Goal: Transaction & Acquisition: Book appointment/travel/reservation

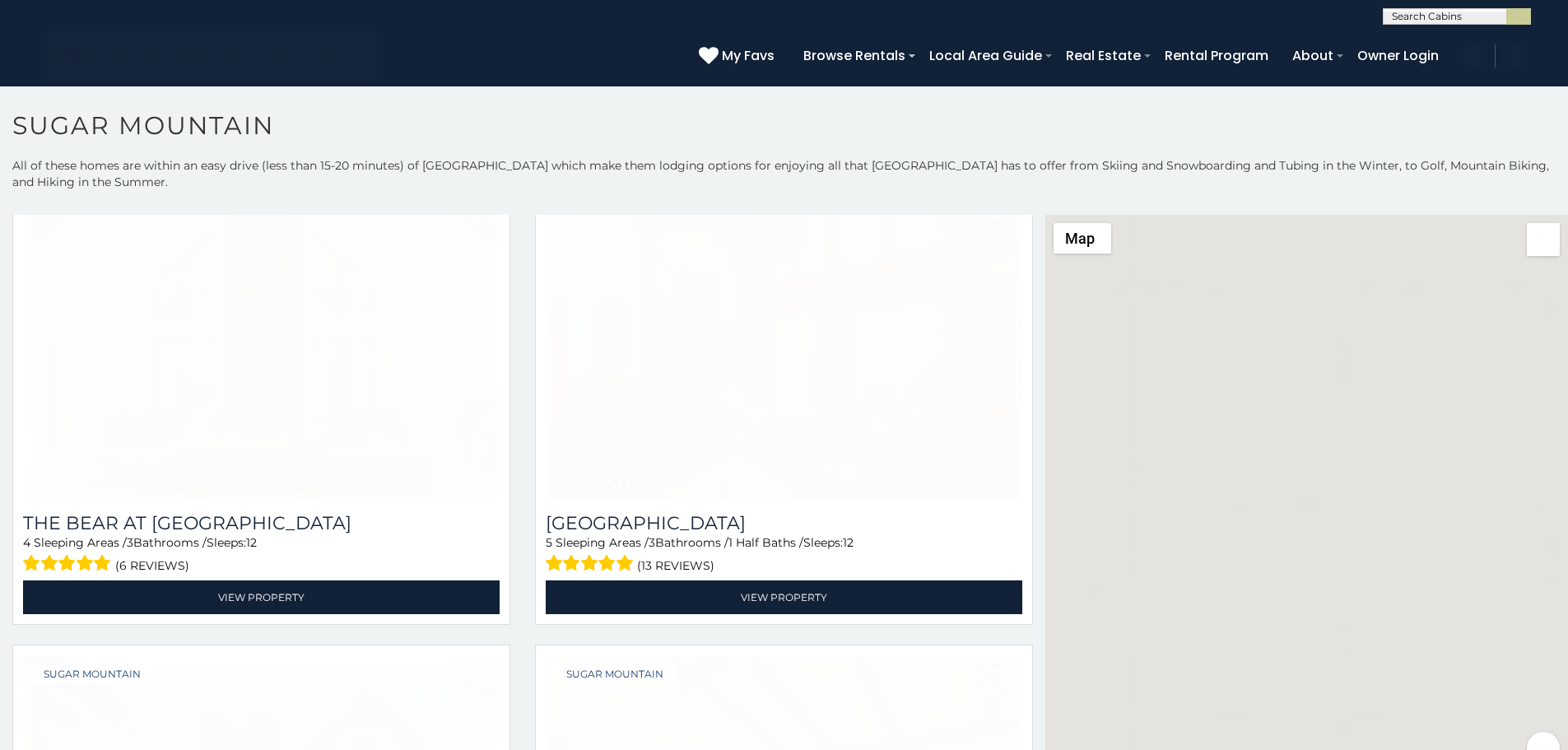
scroll to position [9, 0]
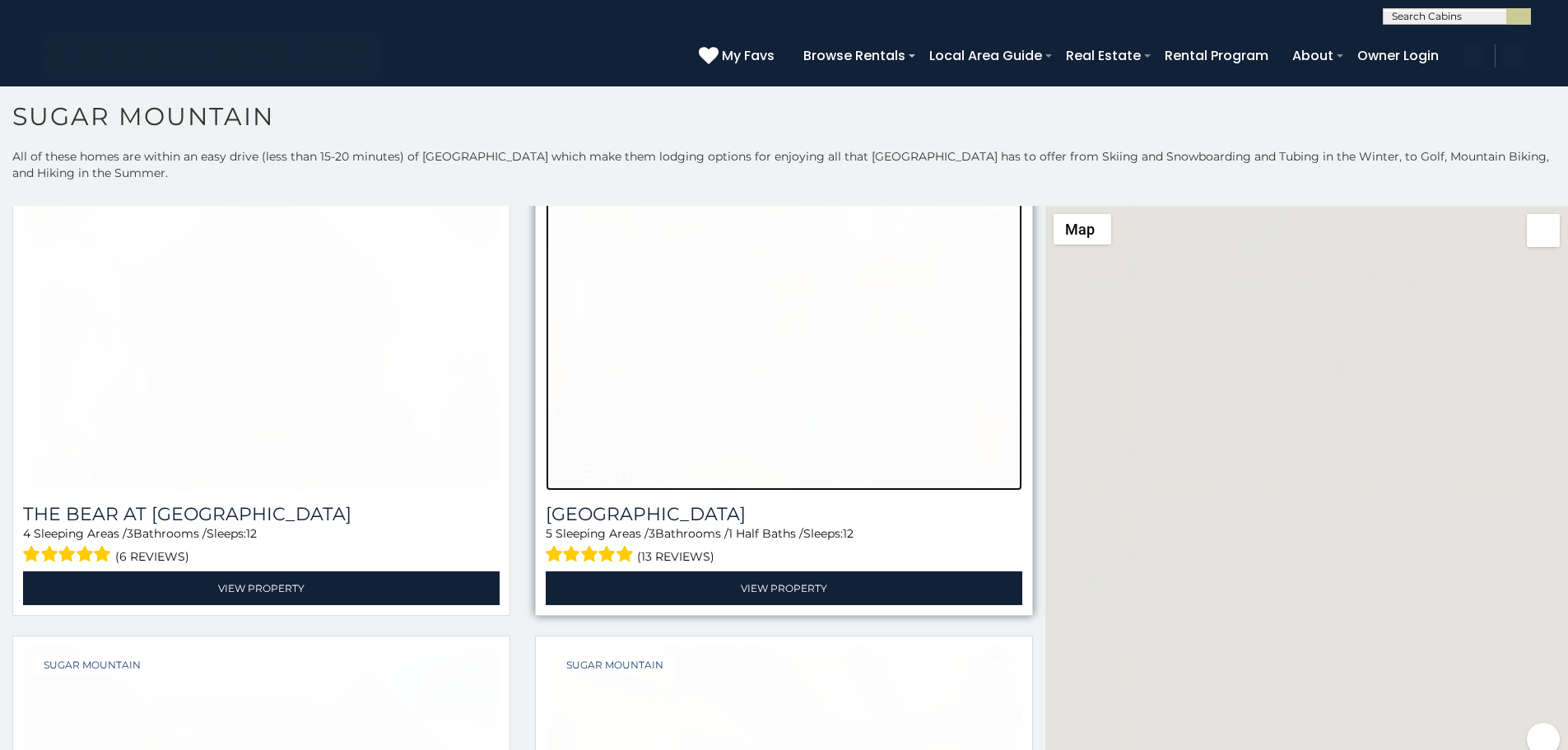
click at [761, 346] on img at bounding box center [784, 331] width 477 height 320
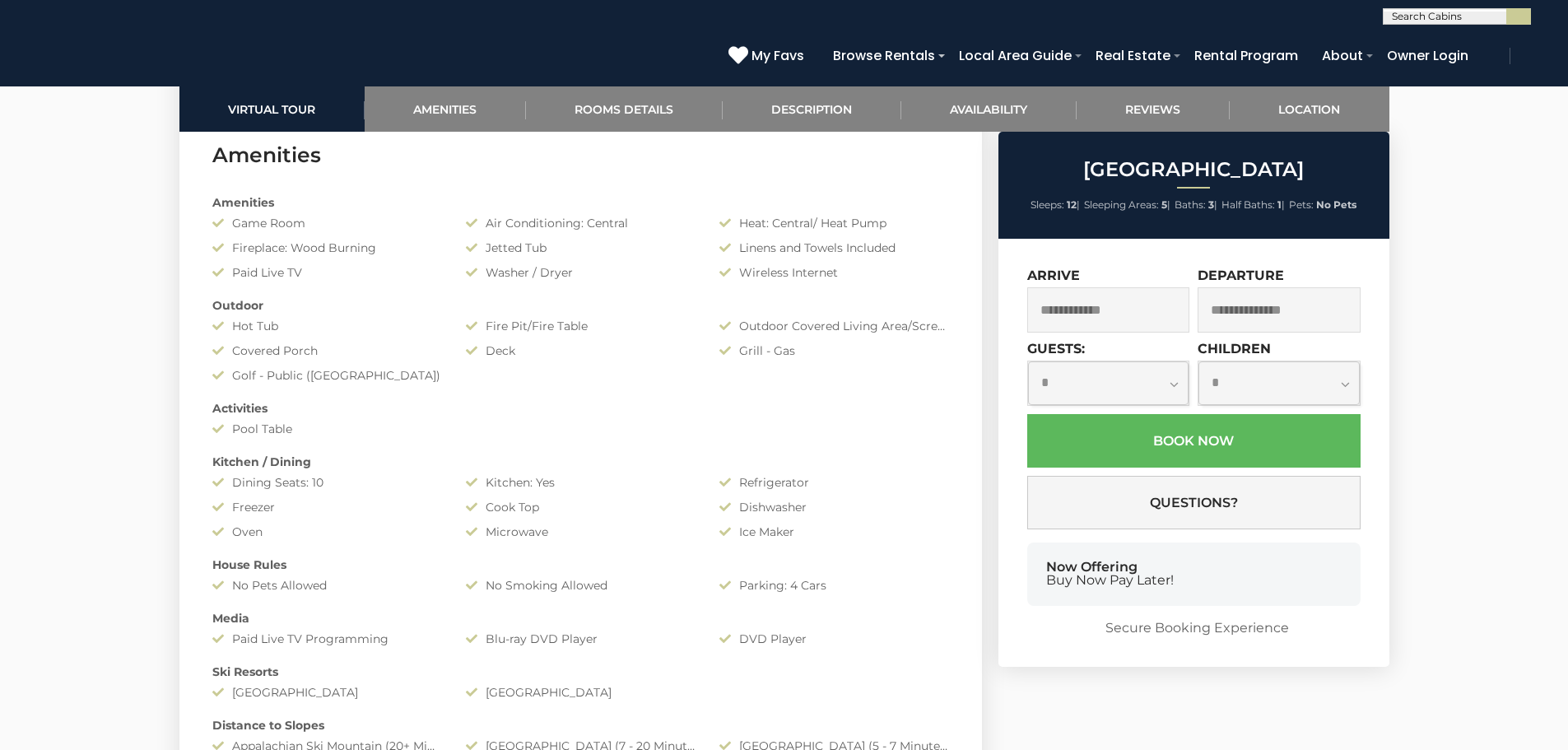
scroll to position [2752, 0]
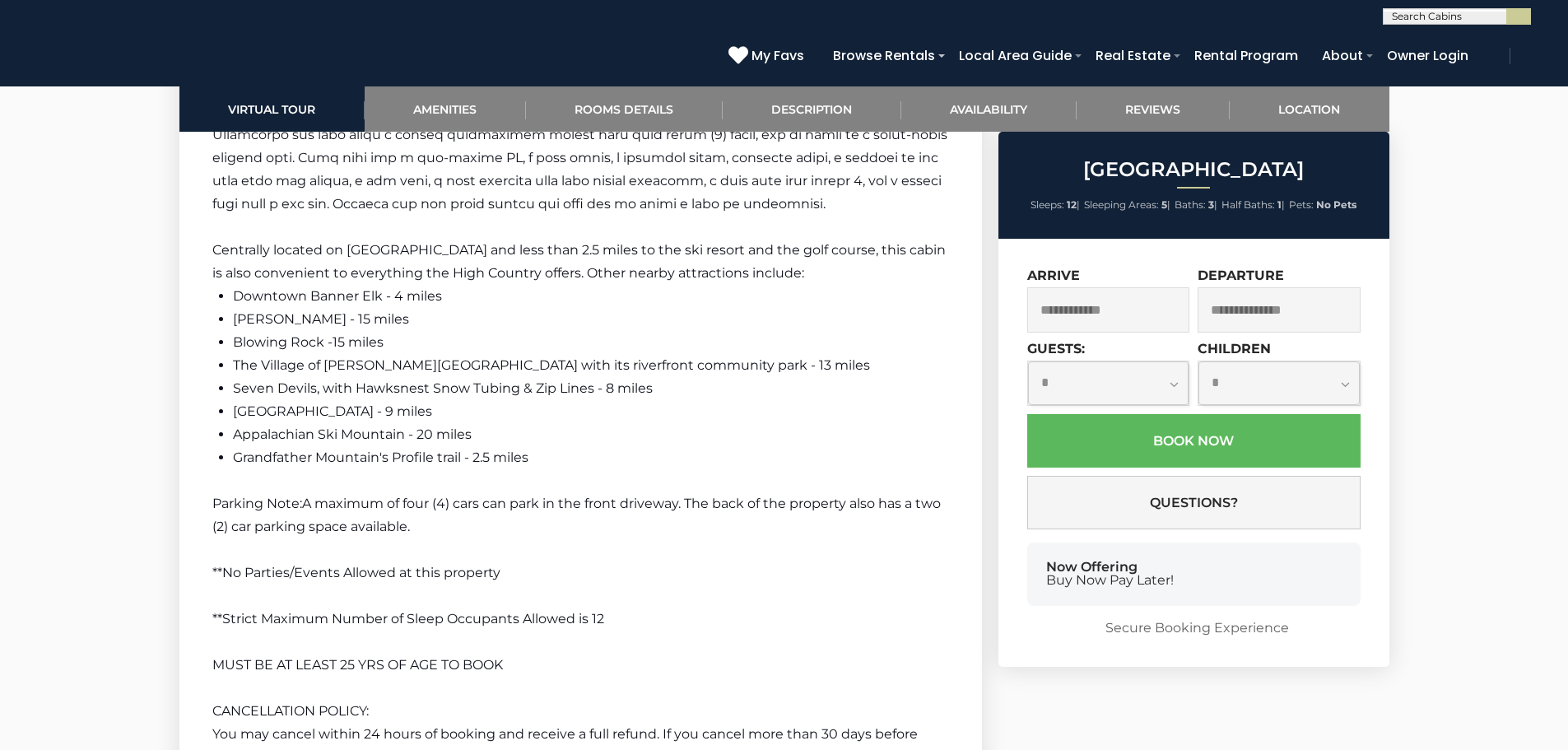
click at [937, 375] on li "The Village of Valle Crucis with its riverfront community park - 13 miles" at bounding box center [591, 366] width 716 height 23
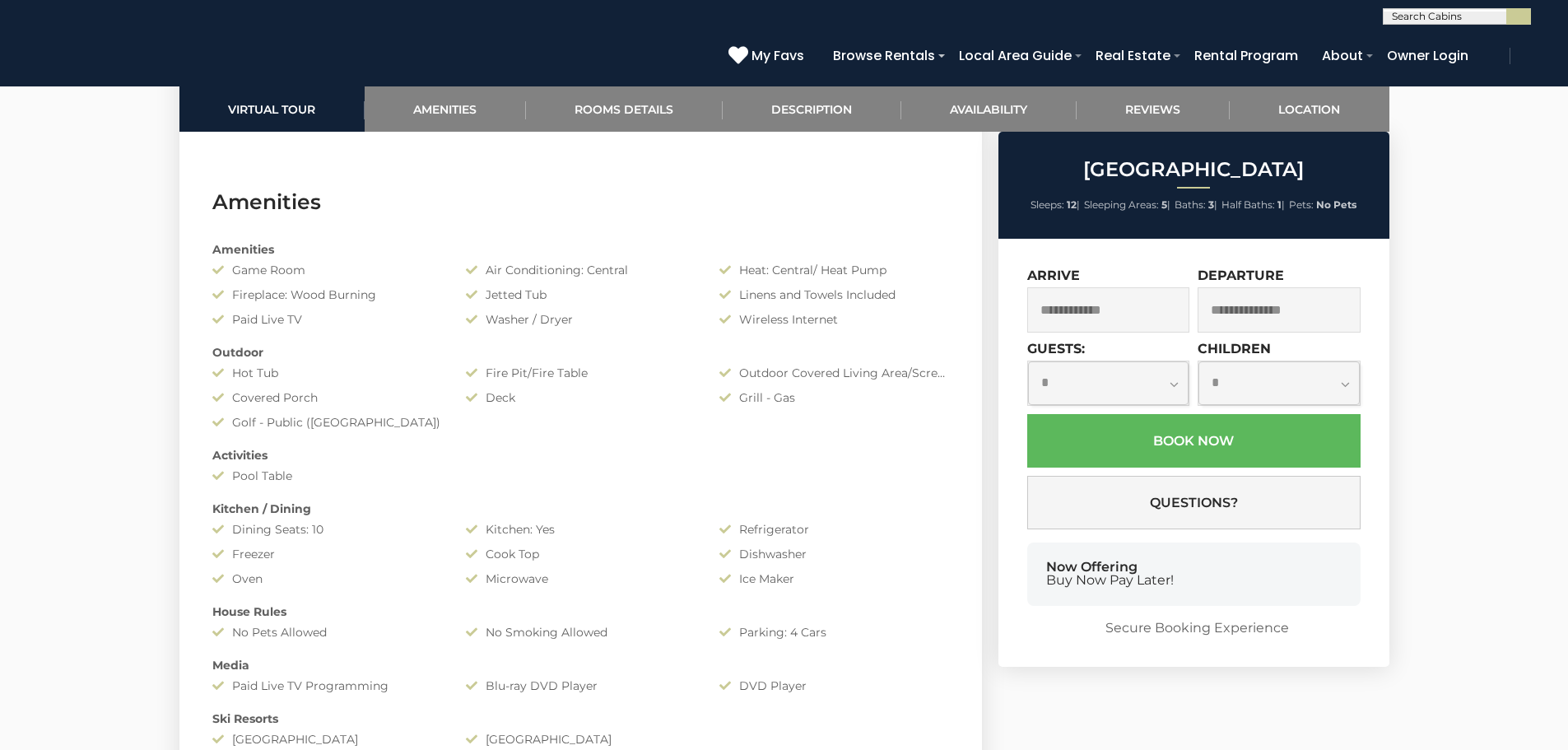
scroll to position [3260, 0]
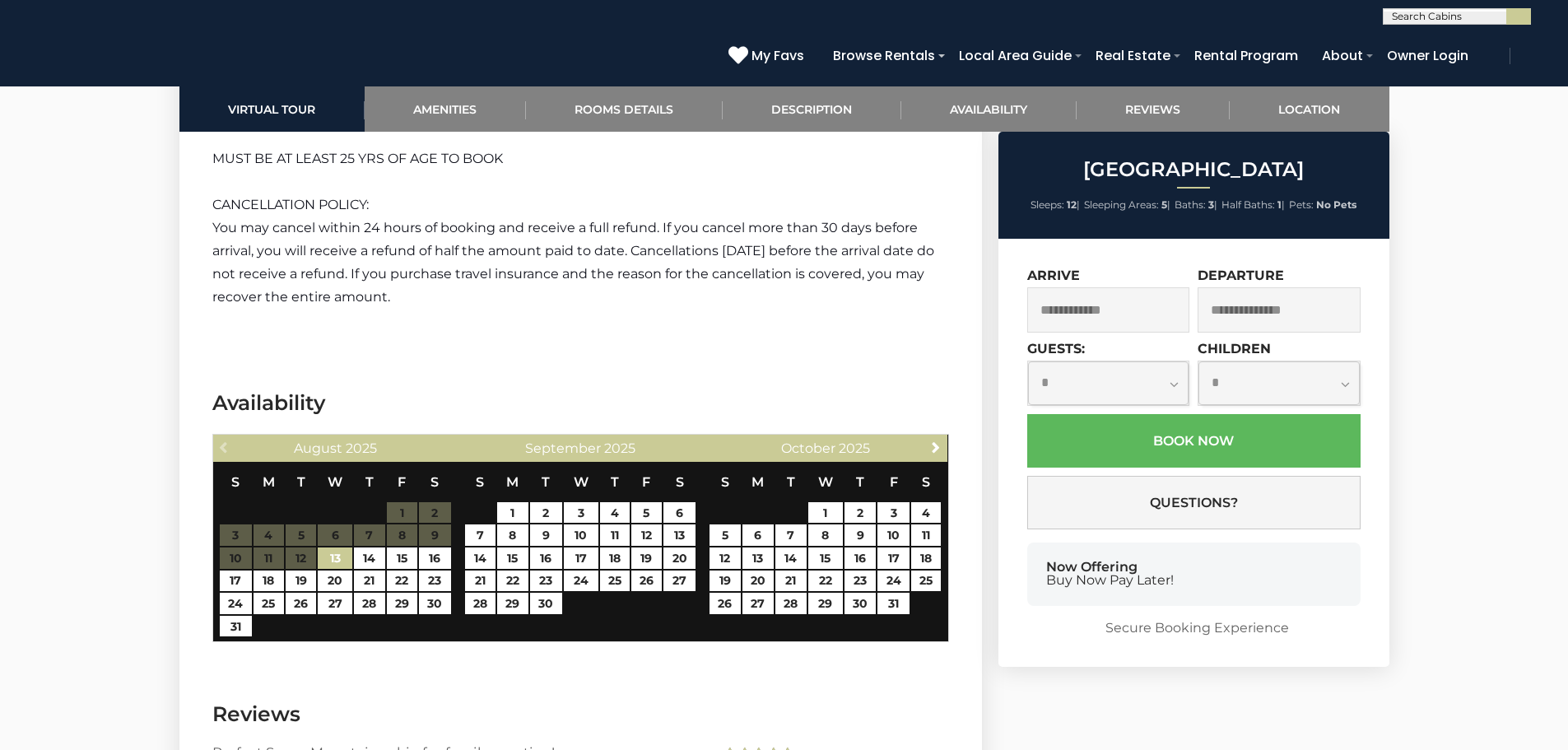
click at [998, 375] on div "**********" at bounding box center [1193, 453] width 391 height 428
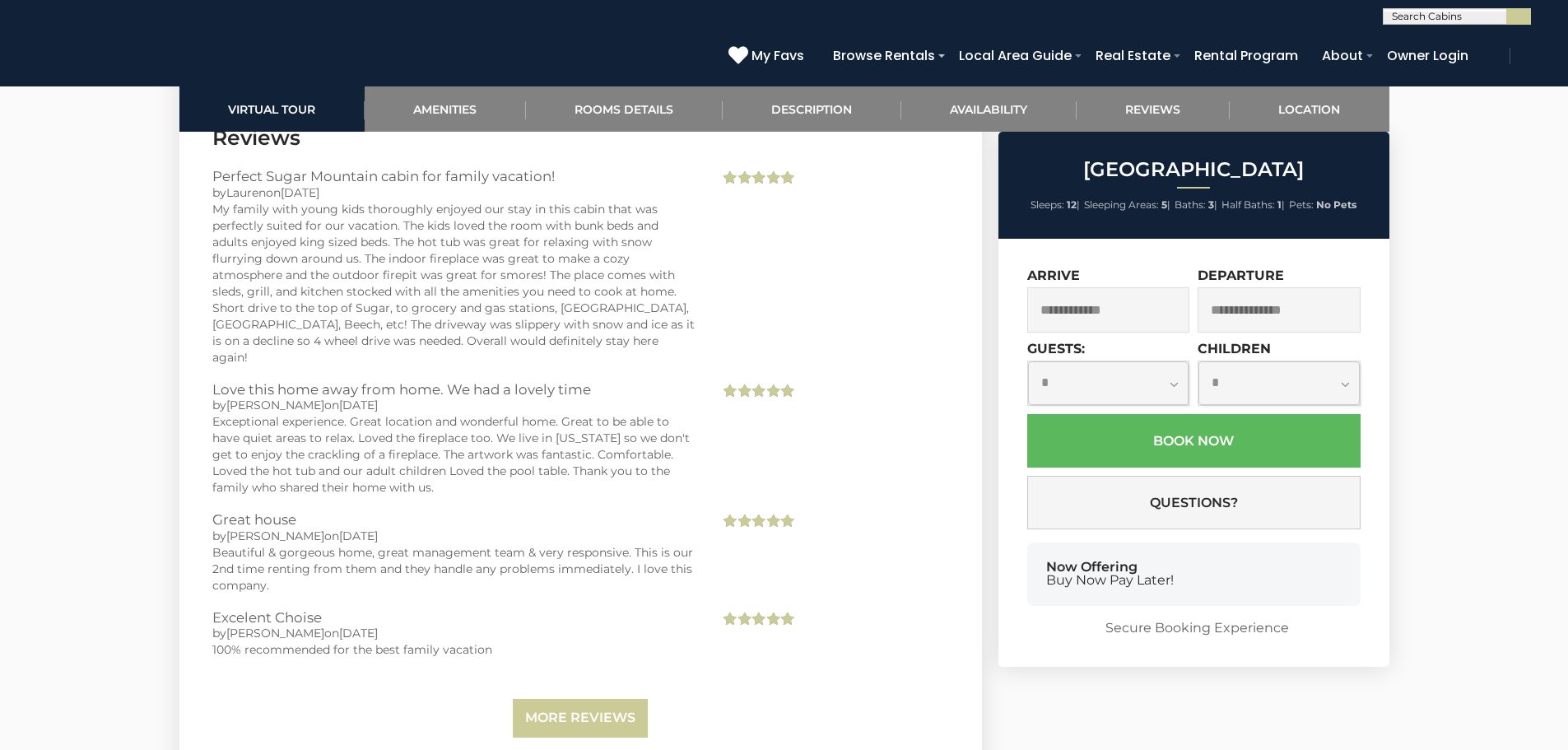
scroll to position [2380, 0]
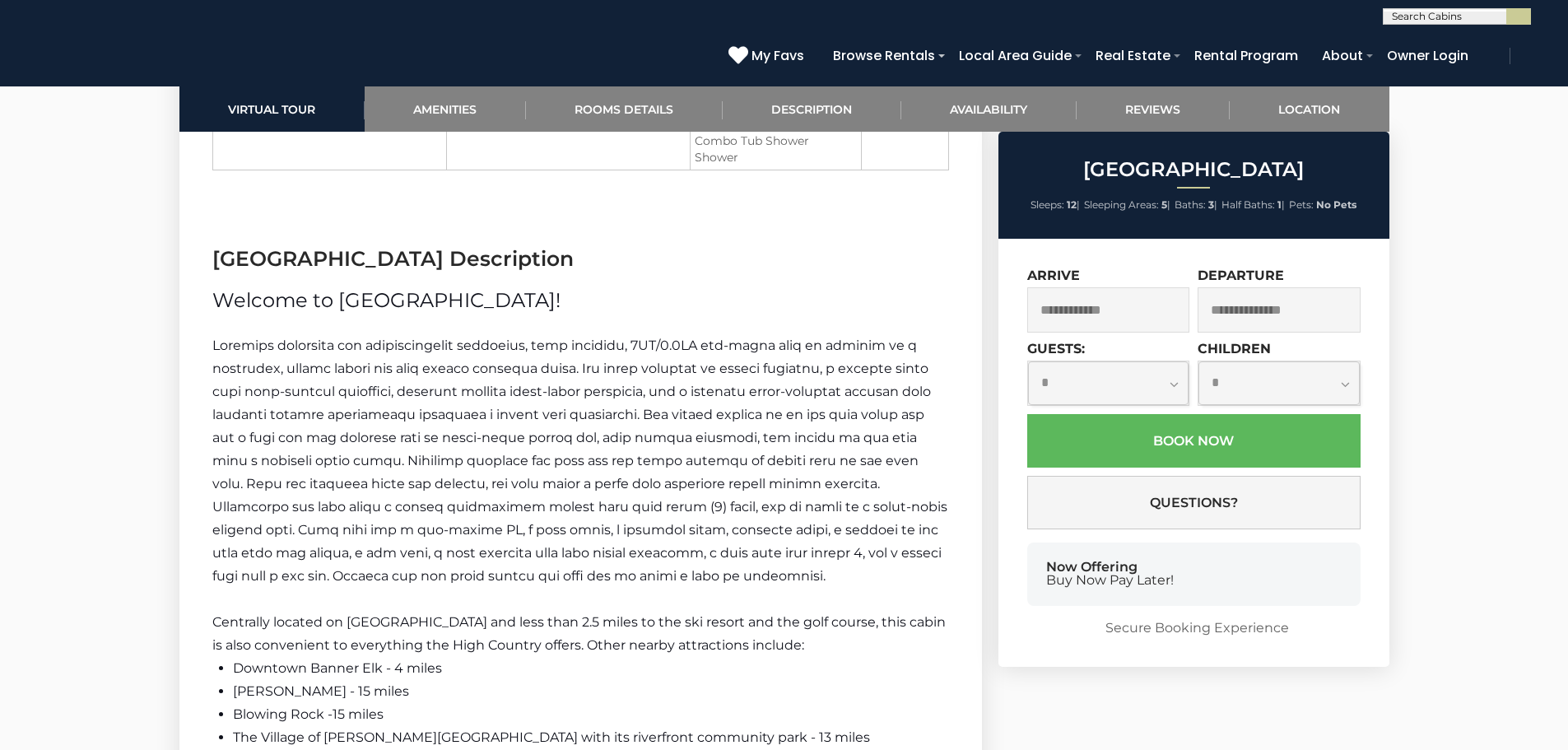
click at [897, 375] on span at bounding box center [580, 460] width 735 height 247
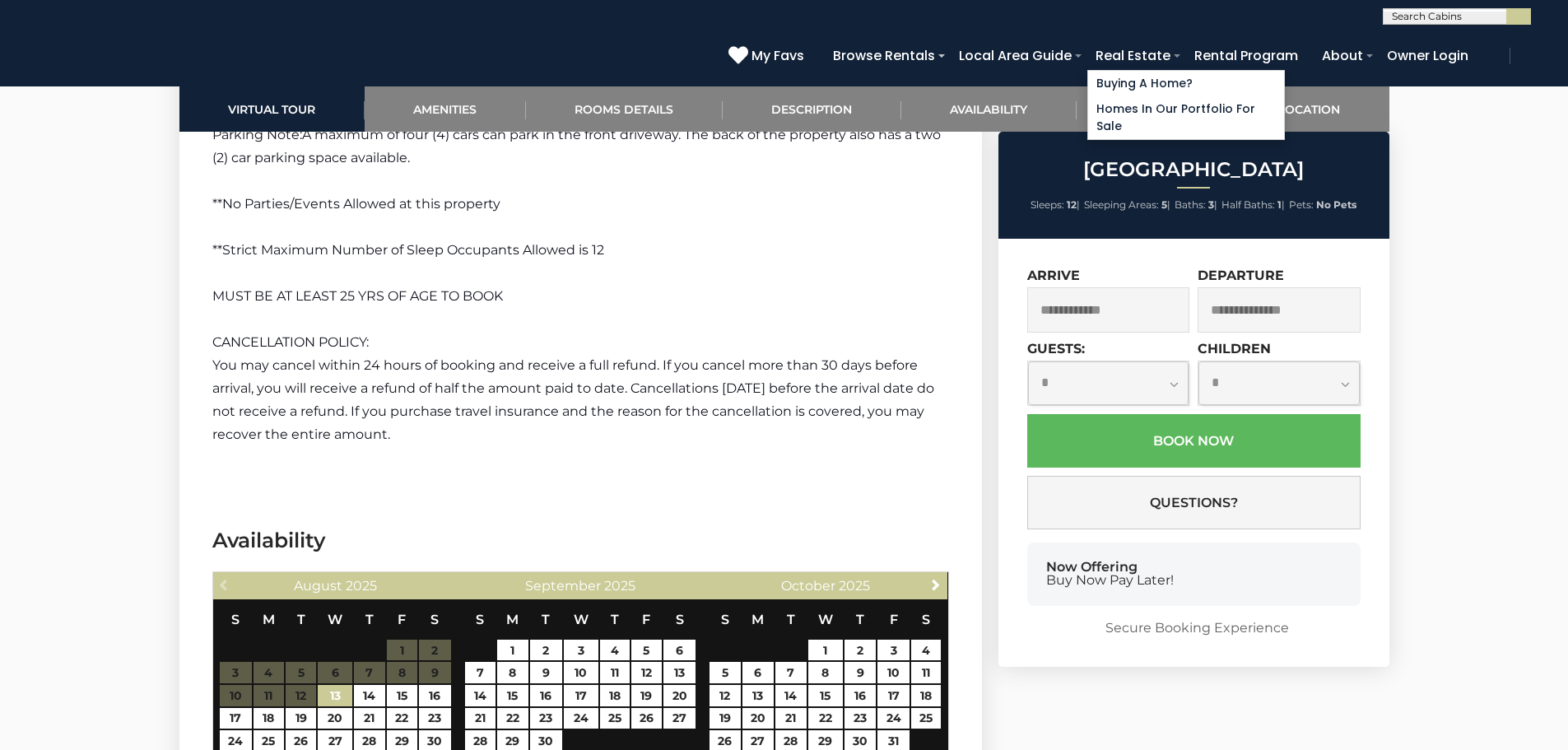
scroll to position [1858, 0]
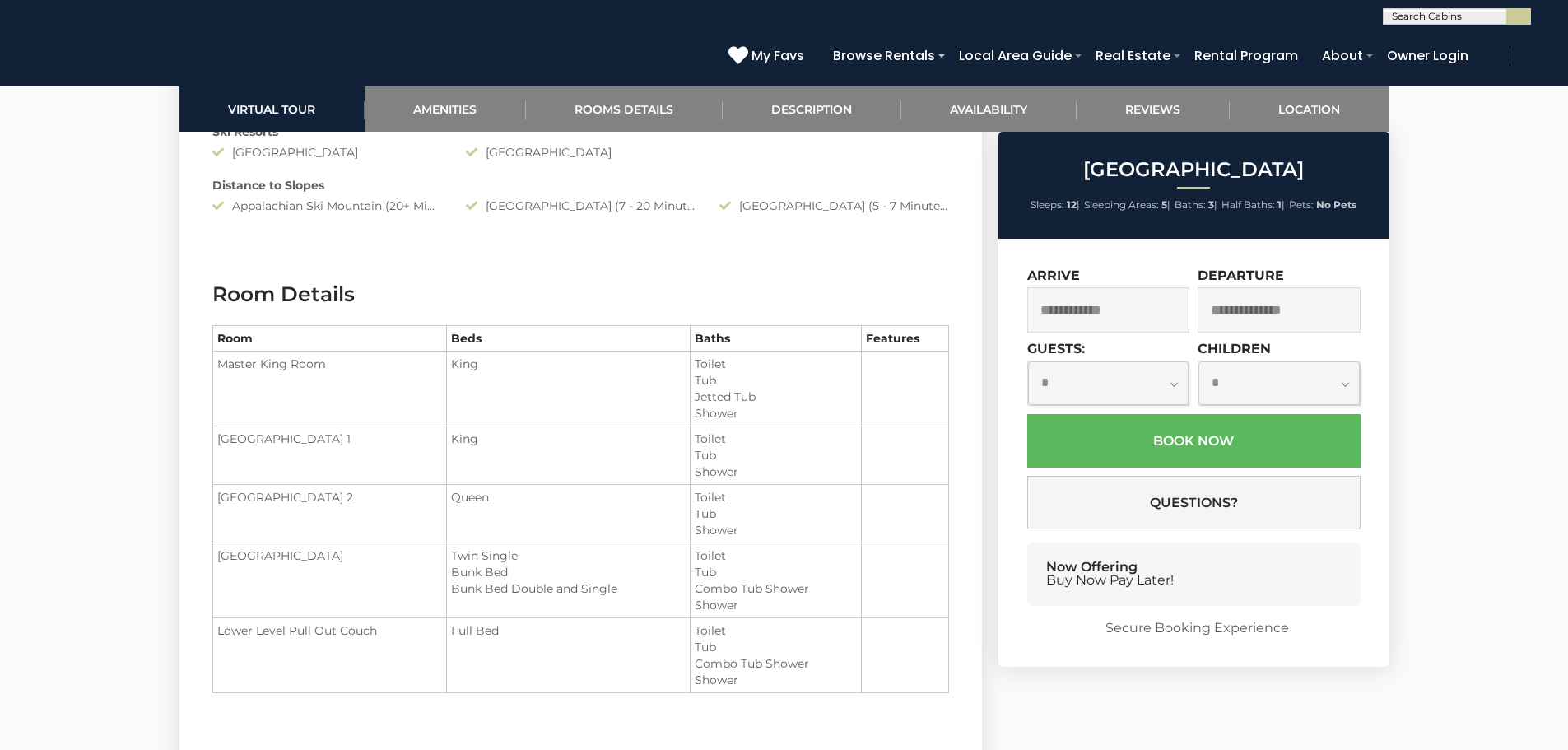
click at [893, 375] on td at bounding box center [904, 389] width 87 height 75
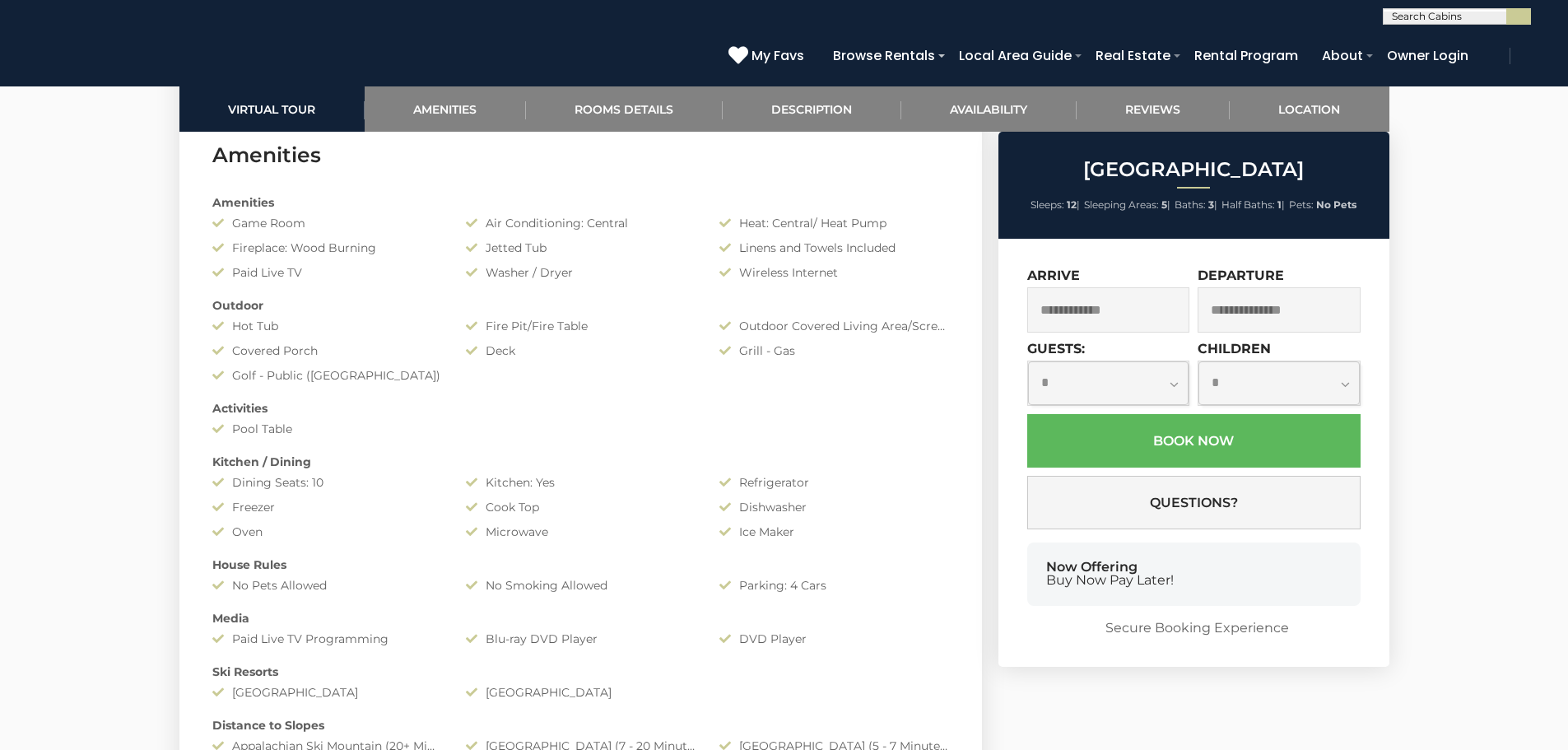
scroll to position [2822, 0]
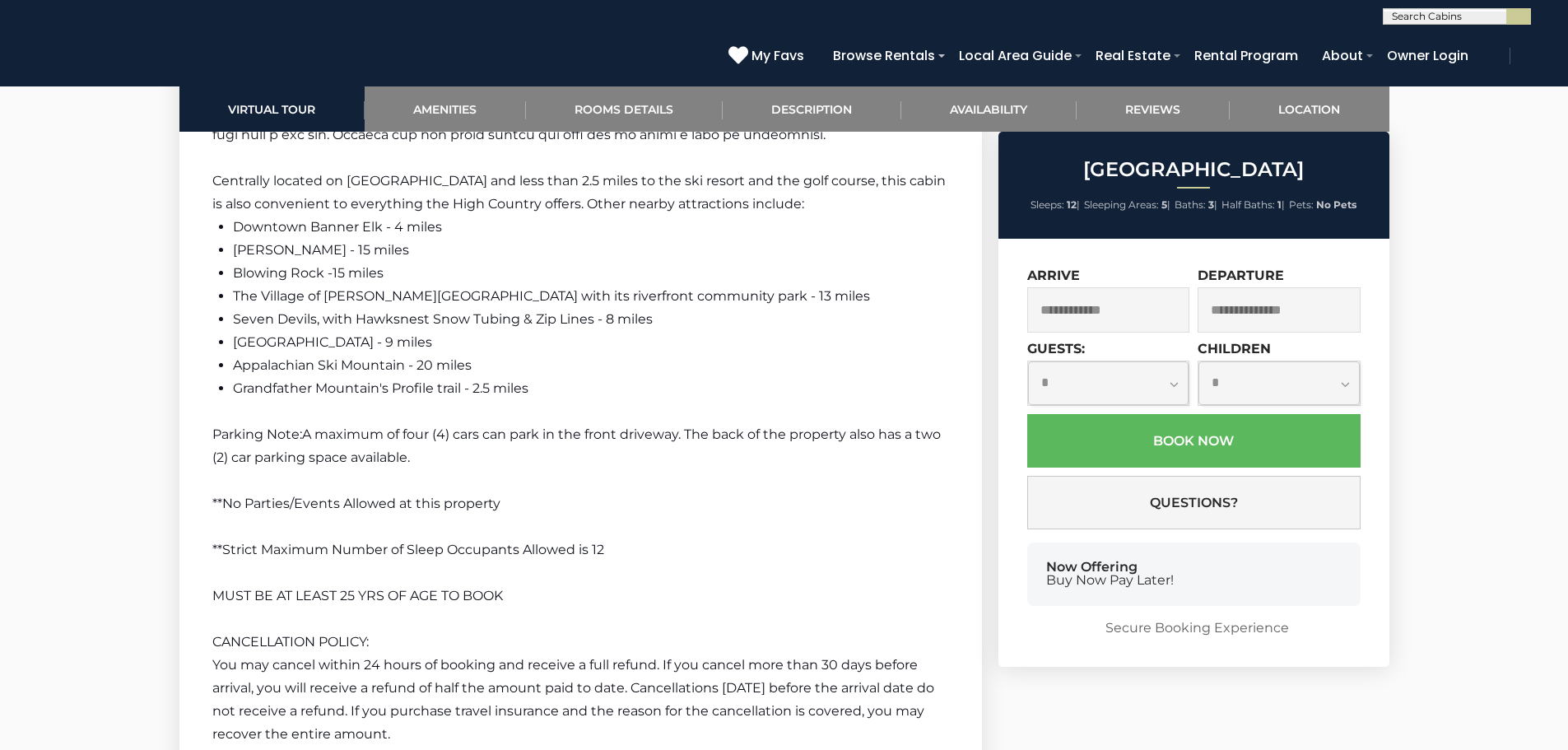
click at [803, 375] on li "Appalachian Ski Mountain - 20 miles" at bounding box center [591, 366] width 716 height 23
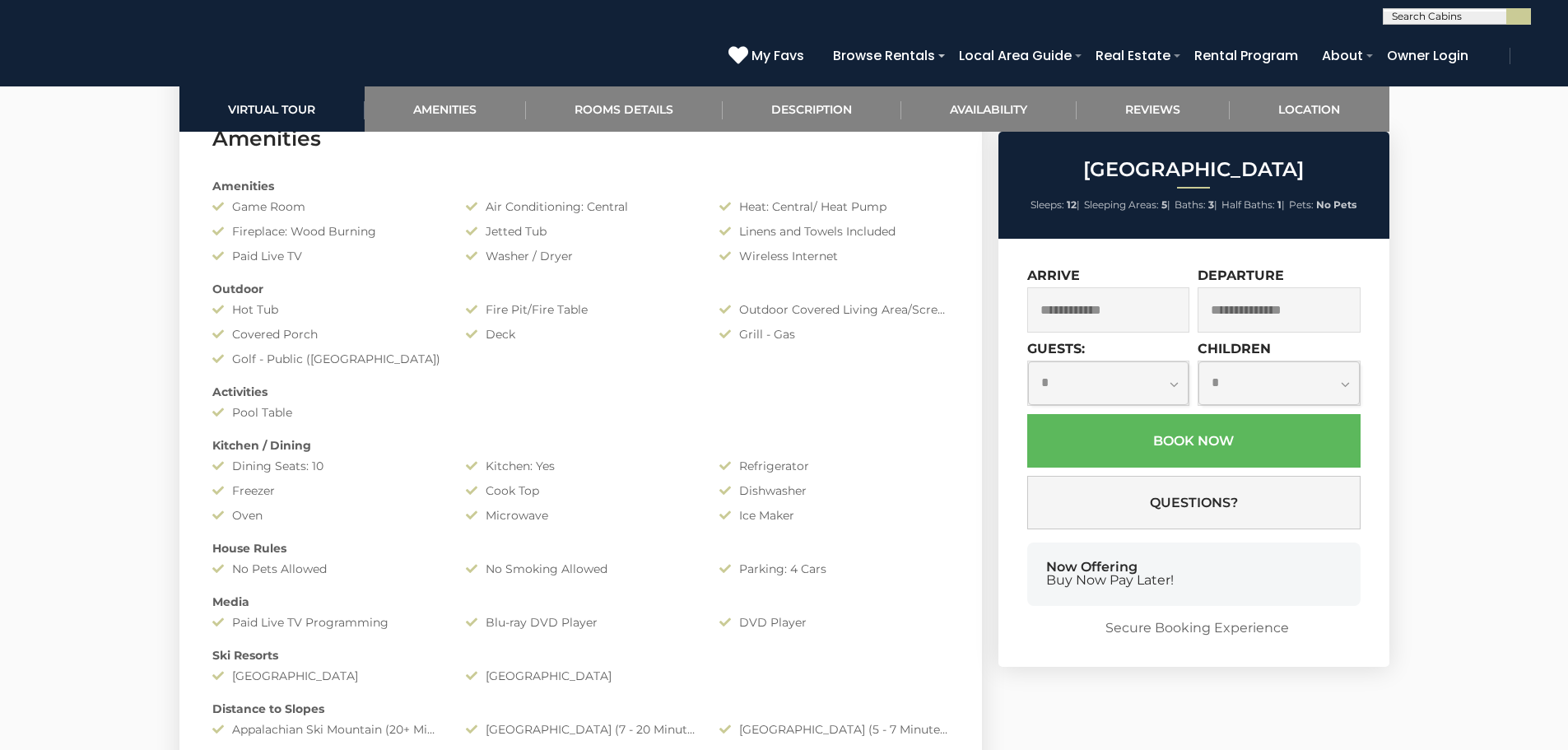
click at [592, 375] on div "Amenities Game Room Air Conditioning: Central Heat: Central/ Heat Pump Fireplac…" at bounding box center [580, 458] width 761 height 577
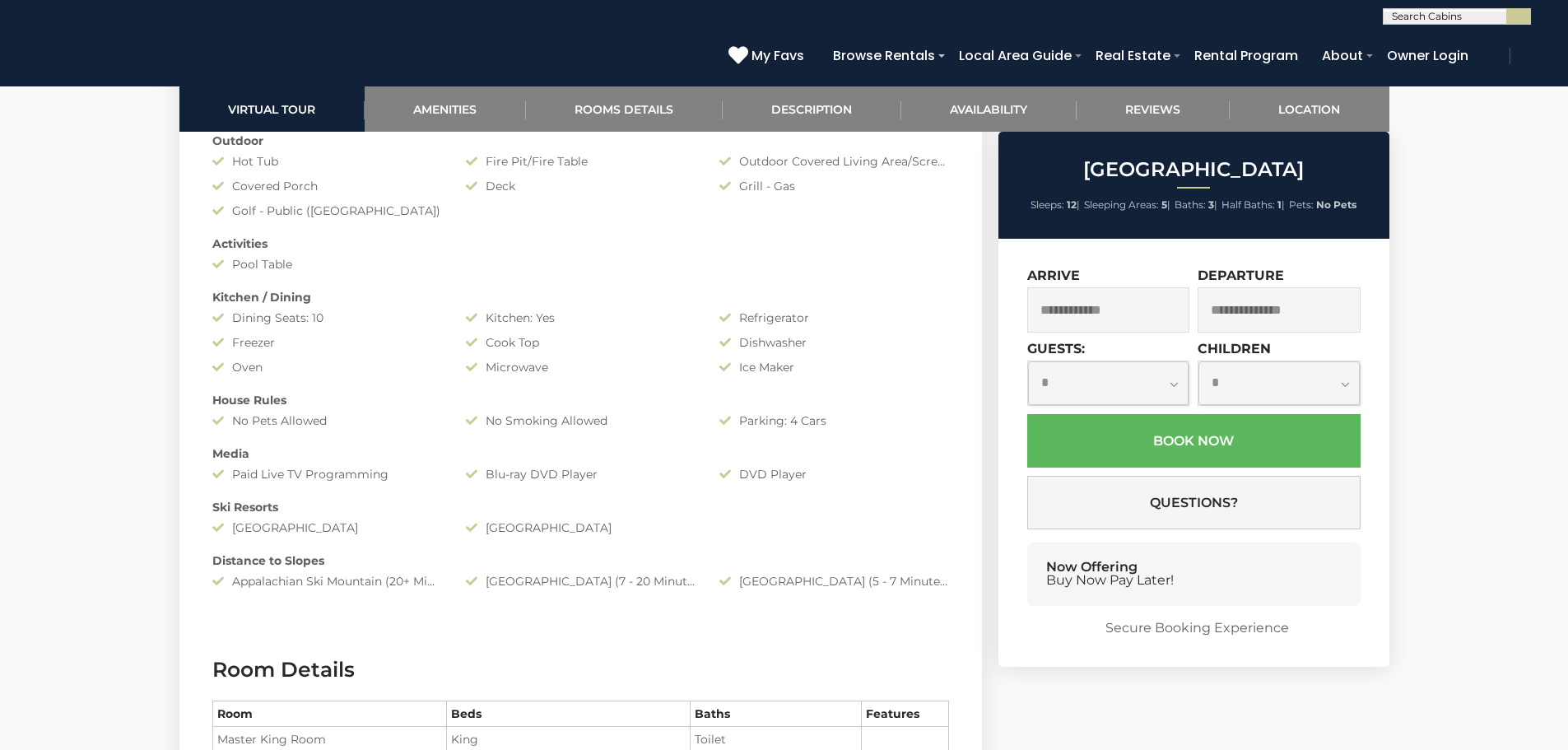
scroll to position [2566, 0]
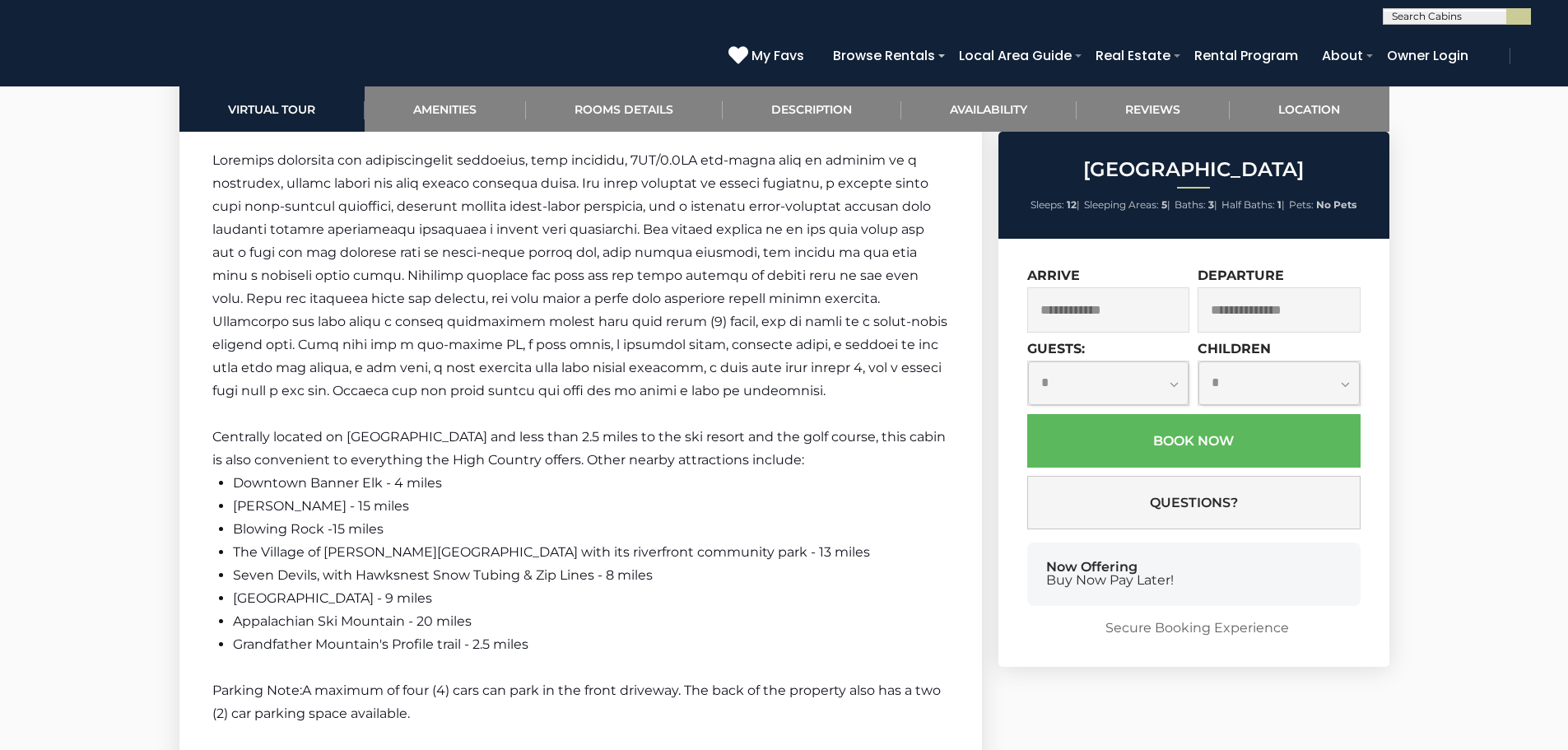
click at [523, 375] on span at bounding box center [580, 275] width 735 height 247
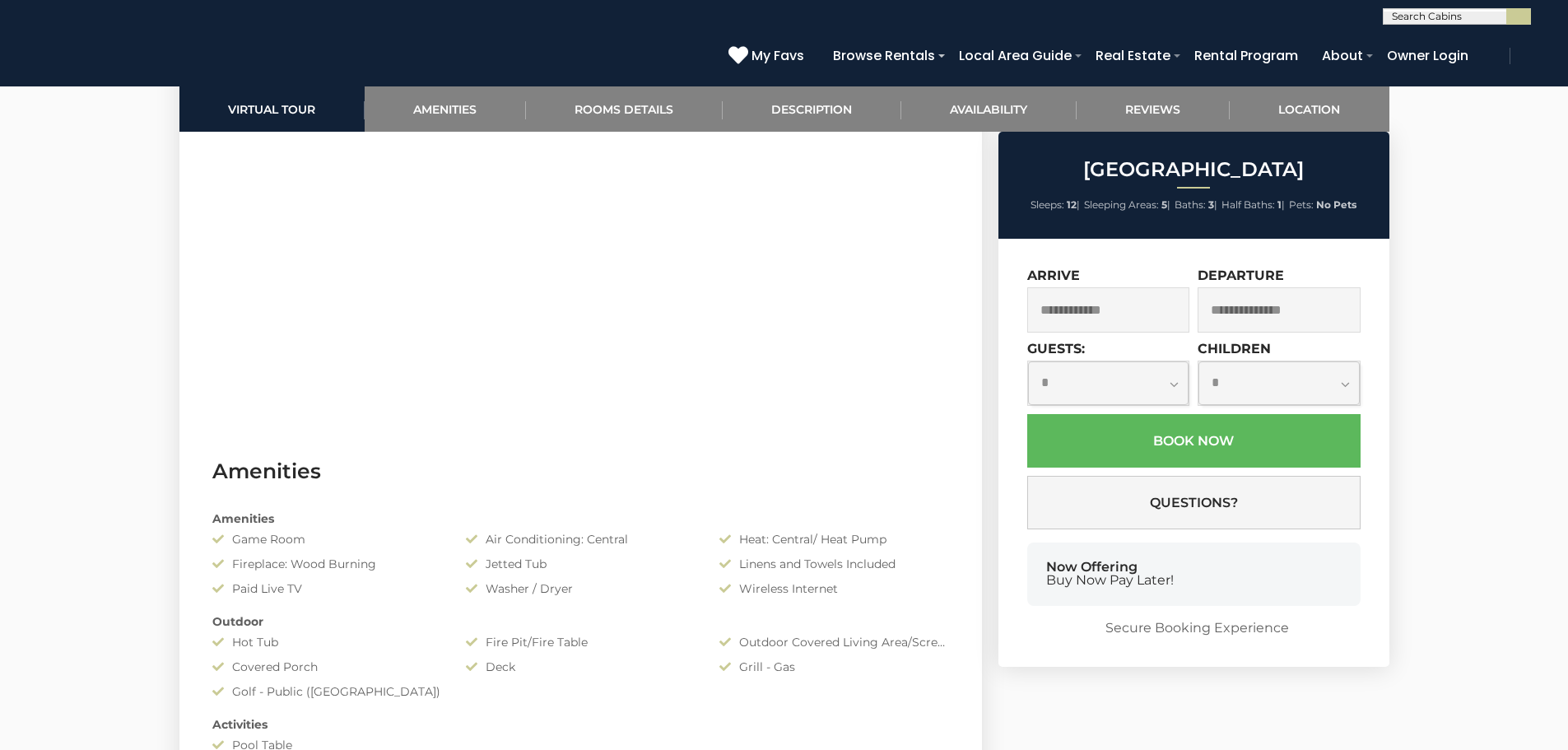
scroll to position [2672, 0]
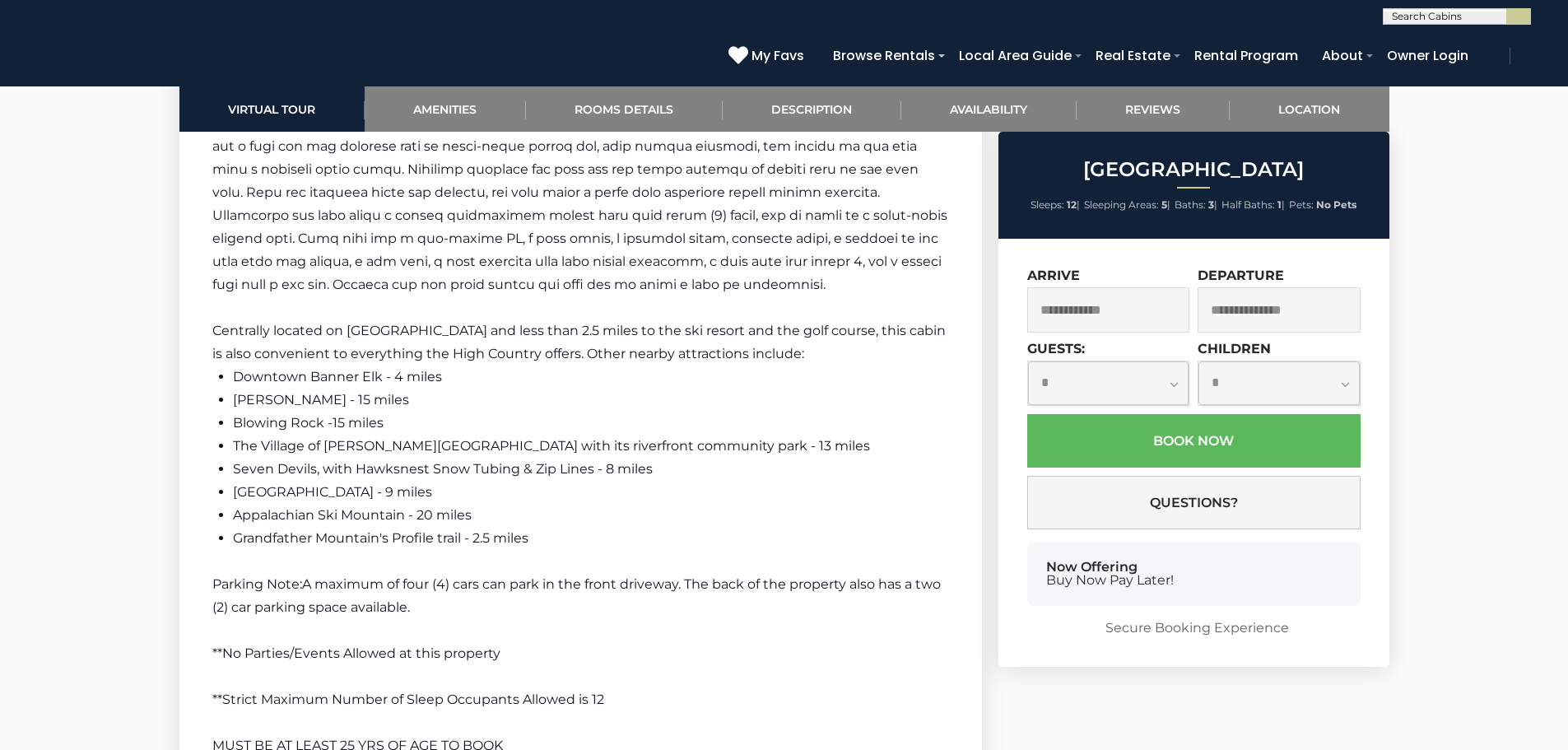
click at [872, 375] on li "Downtown Banner Elk - 4 miles" at bounding box center [591, 377] width 716 height 23
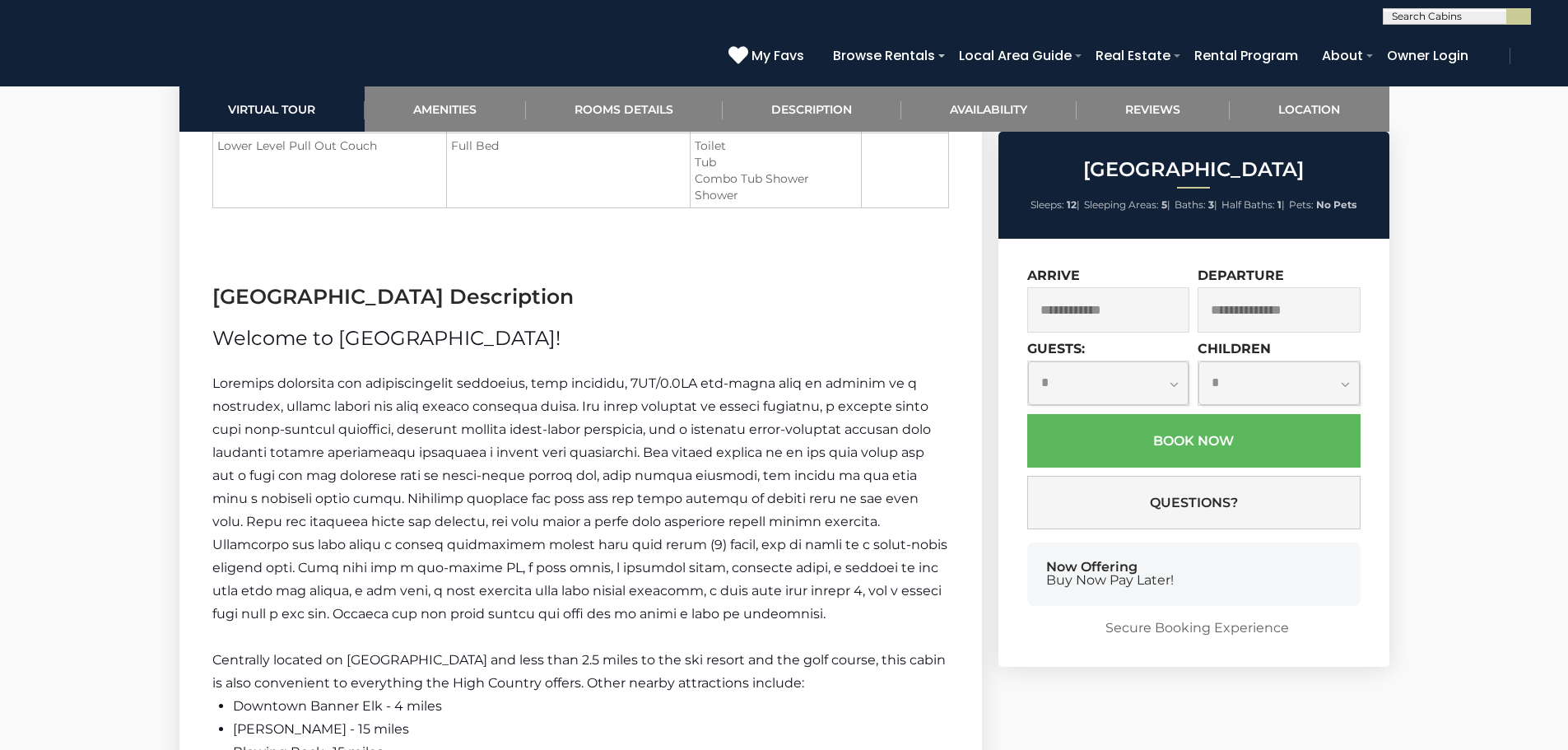
scroll to position [2260, 0]
